Goal: Information Seeking & Learning: Find specific page/section

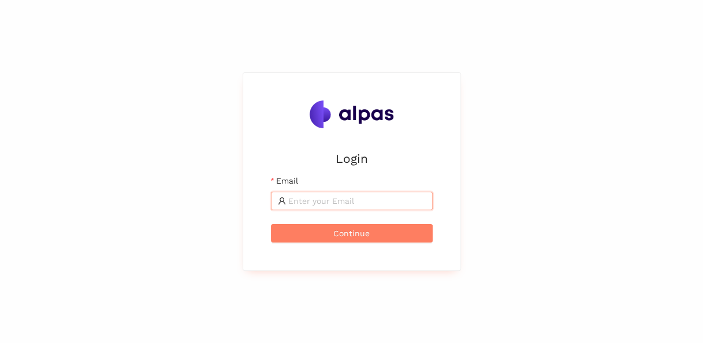
click at [329, 200] on input "Email" at bounding box center [357, 201] width 138 height 13
type input "fernando.souza@landisgyr.com"
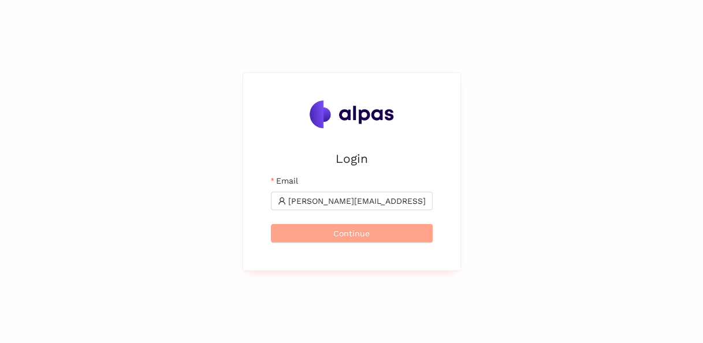
click at [359, 233] on span "Continue" at bounding box center [351, 233] width 36 height 13
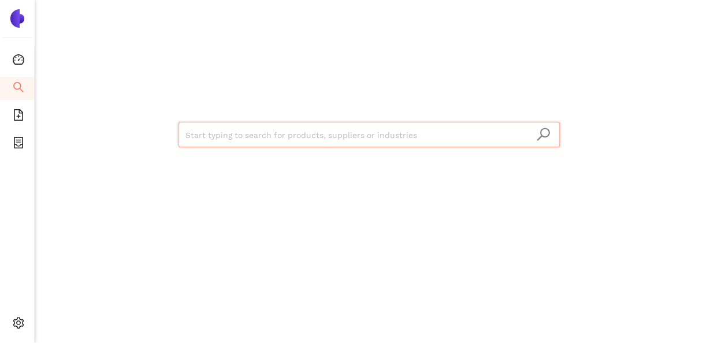
type input "f"
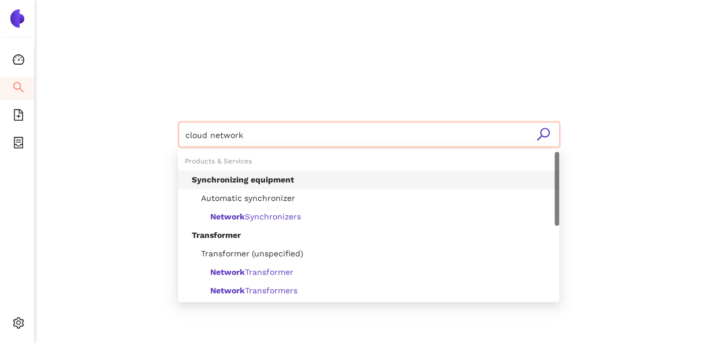
type input "cloud network"
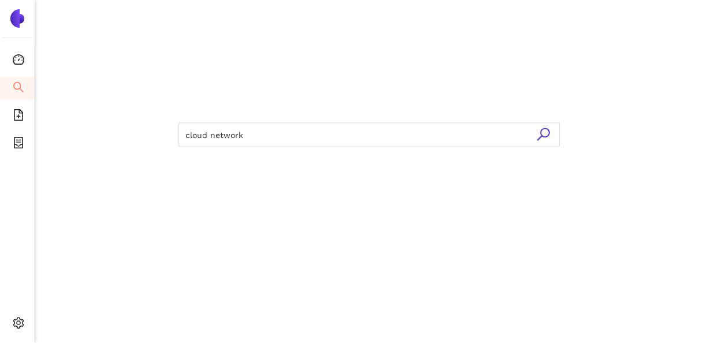
click at [544, 134] on icon "search" at bounding box center [543, 134] width 14 height 14
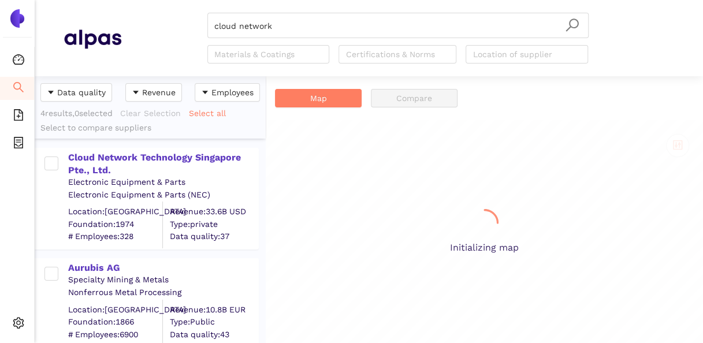
scroll to position [258, 222]
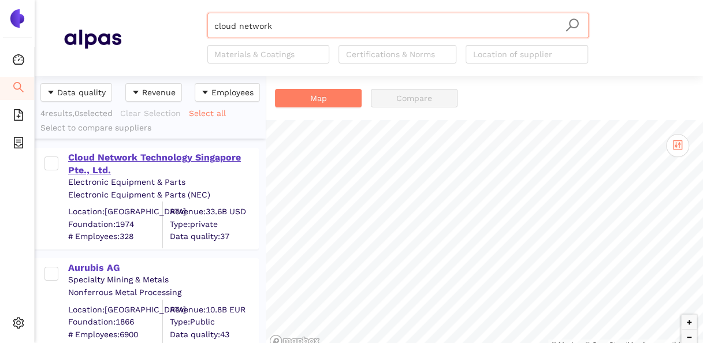
click at [185, 157] on div "Cloud Network Technology Singapore Pte., Ltd." at bounding box center [163, 164] width 190 height 26
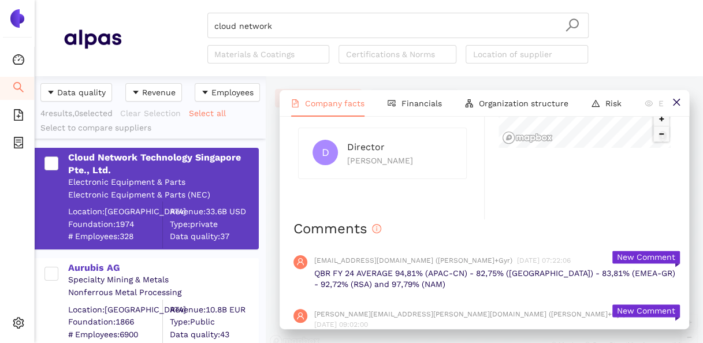
scroll to position [972, 0]
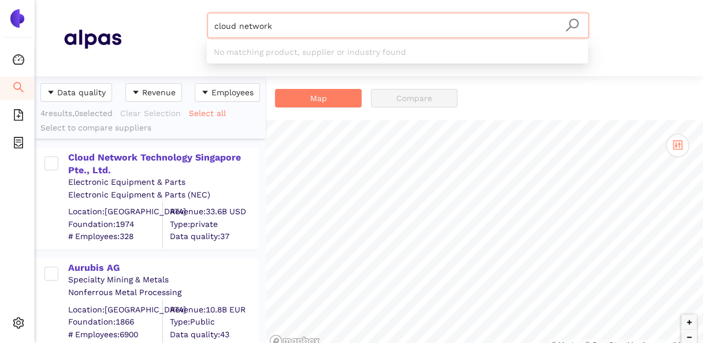
drag, startPoint x: 308, startPoint y: 24, endPoint x: 194, endPoint y: 40, distance: 115.0
click at [194, 38] on div "cloud network Materials & Coatings Certifications & Norms Location of supplier" at bounding box center [397, 38] width 553 height 51
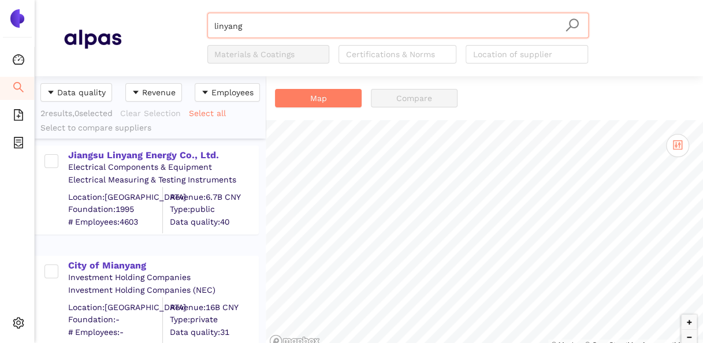
scroll to position [3, 0]
type input "linyang"
click at [151, 150] on div "Jiangsu Linyang Energy Co., Ltd." at bounding box center [163, 154] width 190 height 13
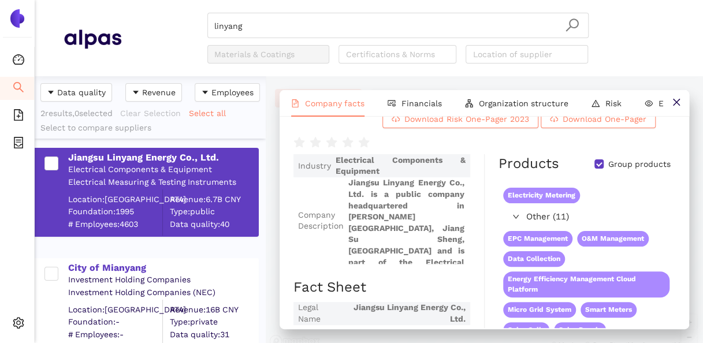
scroll to position [0, 0]
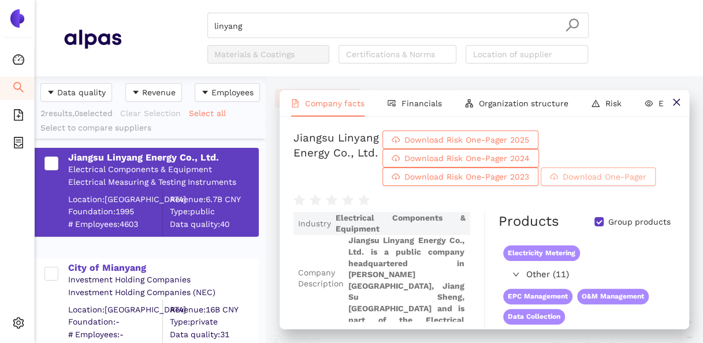
click at [589, 179] on span "Download One-Pager" at bounding box center [605, 176] width 84 height 13
